Goal: Task Accomplishment & Management: Use online tool/utility

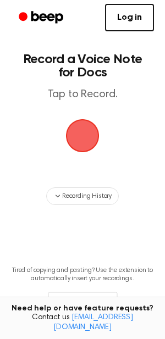
click at [76, 131] on span "button" at bounding box center [82, 135] width 47 height 47
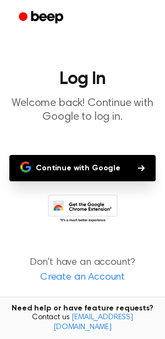
click at [126, 160] on button "Continue with Google" at bounding box center [82, 168] width 146 height 26
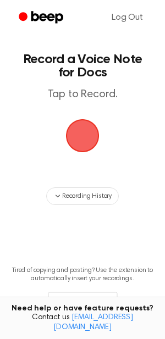
click at [81, 142] on span "button" at bounding box center [83, 136] width 62 height 62
click at [77, 123] on span "button" at bounding box center [82, 135] width 60 height 60
click at [79, 129] on span "button" at bounding box center [82, 135] width 42 height 42
